Goal: Find specific page/section: Find specific page/section

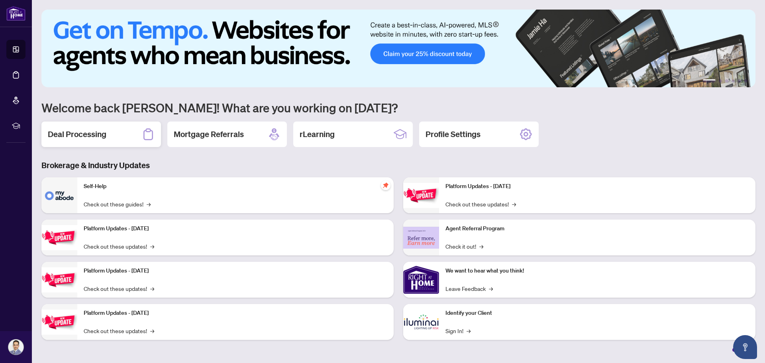
click at [62, 134] on h2 "Deal Processing" at bounding box center [77, 134] width 59 height 11
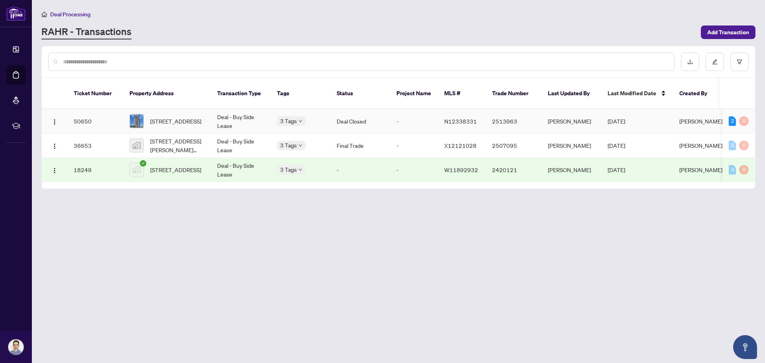
click at [359, 113] on td "Deal Closed" at bounding box center [360, 121] width 60 height 24
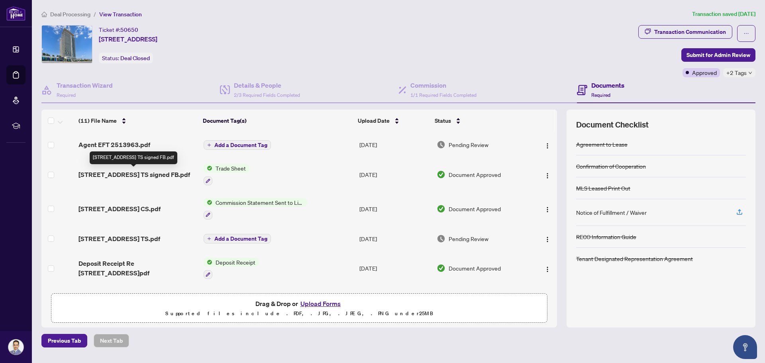
click at [131, 174] on span "[STREET_ADDRESS] TS signed FB.pdf" at bounding box center [135, 175] width 112 height 10
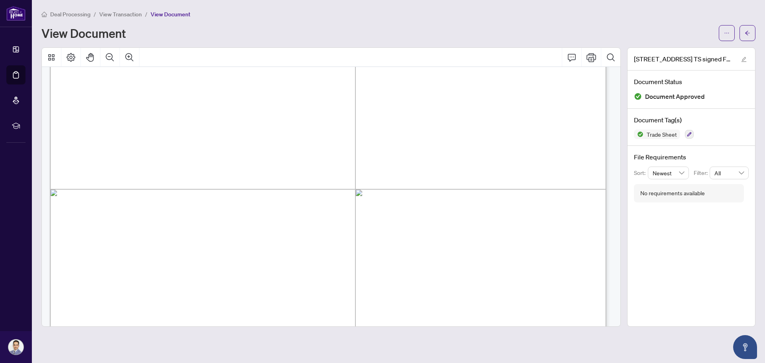
scroll to position [198, 0]
